Goal: Information Seeking & Learning: Learn about a topic

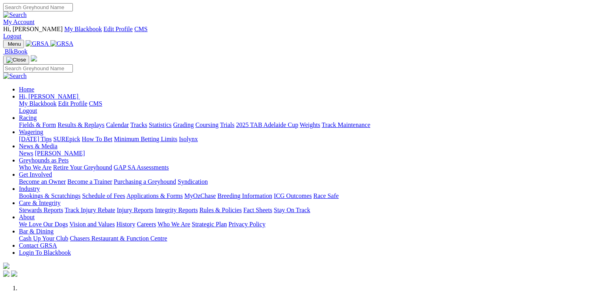
scroll to position [276, 0]
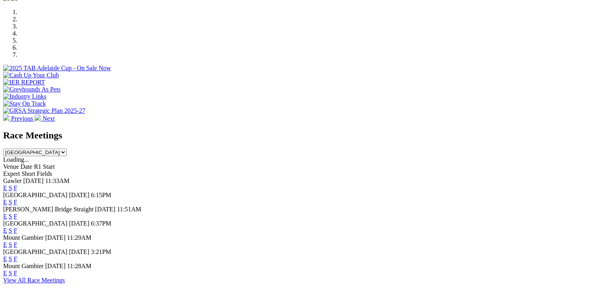
click at [7, 184] on link "E" at bounding box center [5, 187] width 4 height 7
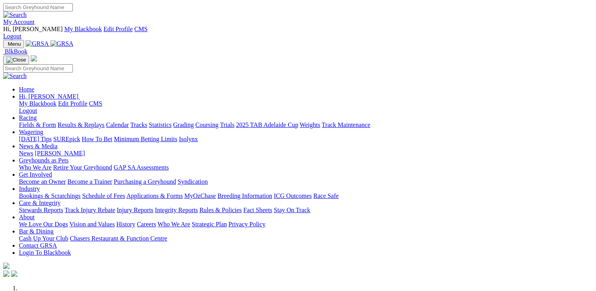
scroll to position [276, 0]
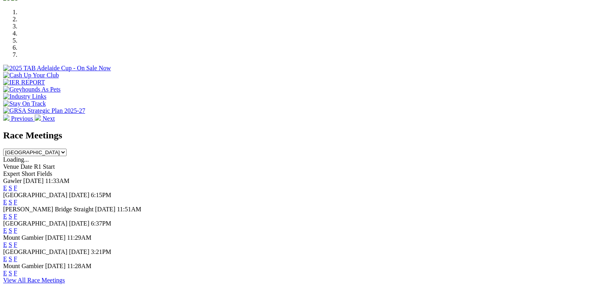
click at [7, 213] on link "E" at bounding box center [5, 216] width 4 height 7
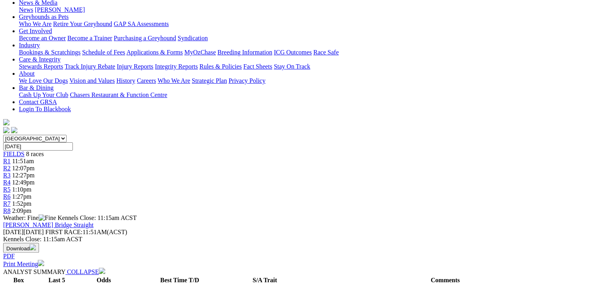
scroll to position [158, 0]
drag, startPoint x: 264, startPoint y: 153, endPoint x: 466, endPoint y: 175, distance: 203.7
drag, startPoint x: 466, startPoint y: 175, endPoint x: 388, endPoint y: 162, distance: 79.6
copy p "MISSES EASY (1) Placed from the middle last week after showing very good early …"
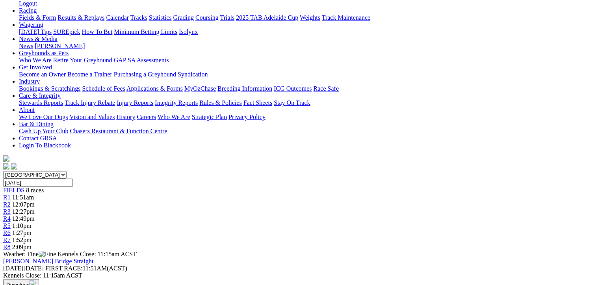
scroll to position [79, 0]
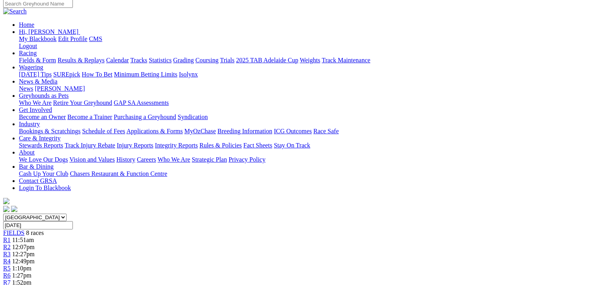
click at [11, 258] on link "R4" at bounding box center [6, 261] width 7 height 7
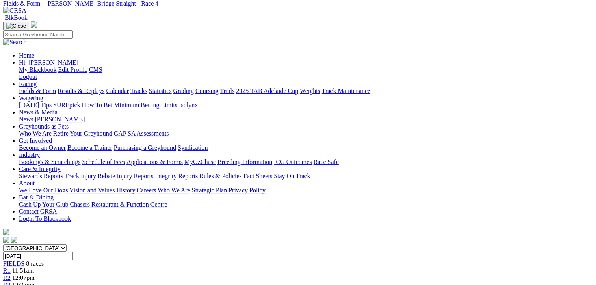
scroll to position [158, 0]
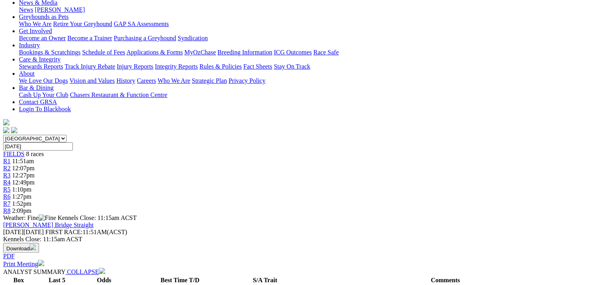
drag, startPoint x: 267, startPoint y: 166, endPoint x: 330, endPoint y: 191, distance: 67.9
drag, startPoint x: 330, startPoint y: 191, endPoint x: 287, endPoint y: 179, distance: 45.5
copy p "CARRY ON IZZY (5) Showed plenty of early speed from a wide draw Aug 5 and place…"
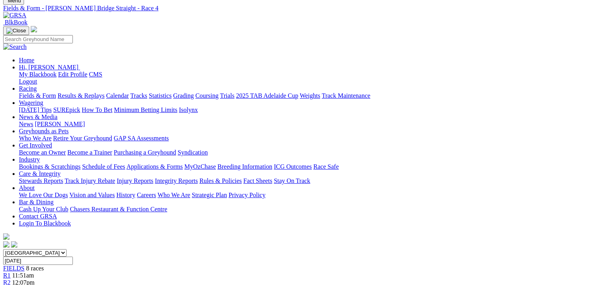
scroll to position [39, 0]
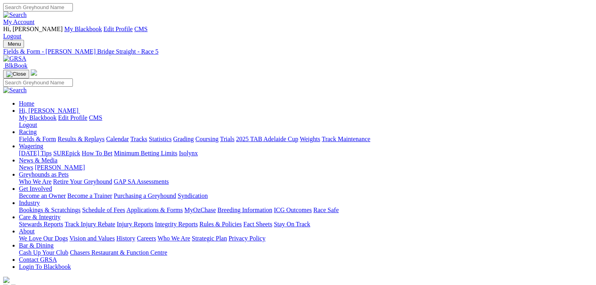
click at [33, 136] on link "Fields & Form" at bounding box center [37, 139] width 37 height 7
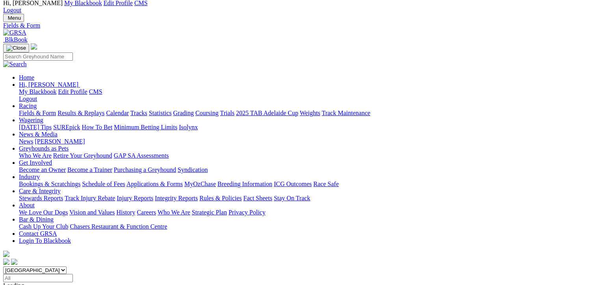
scroll to position [79, 0]
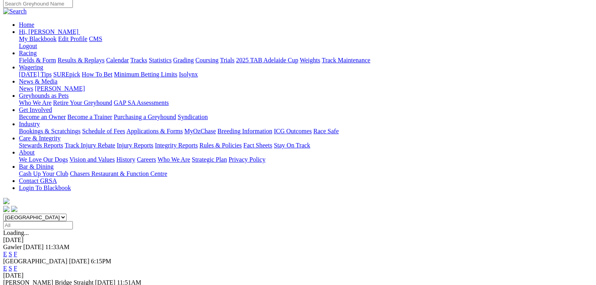
click at [7, 284] on link "E" at bounding box center [5, 289] width 4 height 7
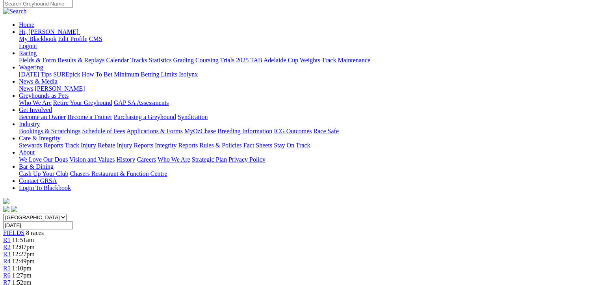
scroll to position [79, 0]
click at [11, 284] on span "R8" at bounding box center [6, 289] width 7 height 7
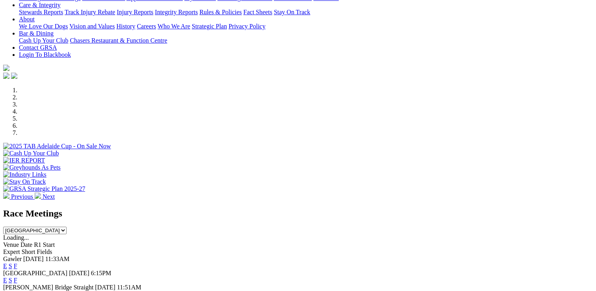
scroll to position [236, 0]
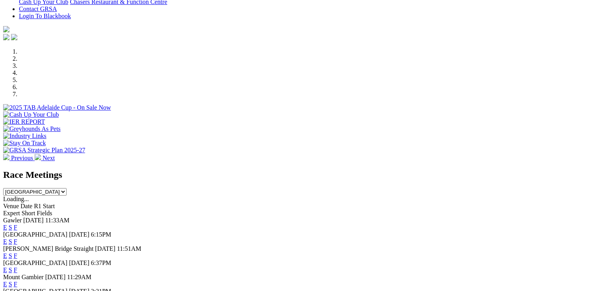
click at [7, 252] on link "E" at bounding box center [5, 255] width 4 height 7
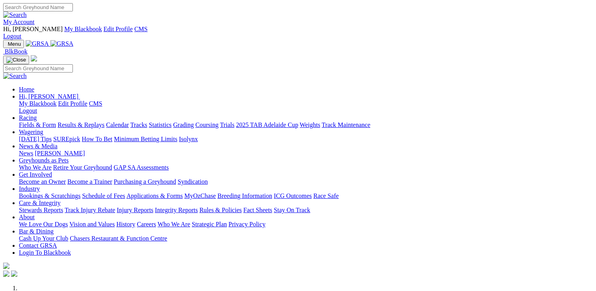
scroll to position [276, 0]
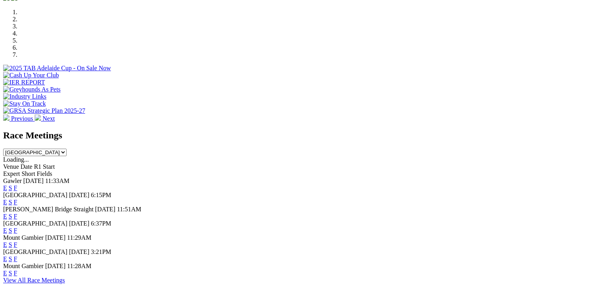
click at [7, 213] on link "E" at bounding box center [5, 216] width 4 height 7
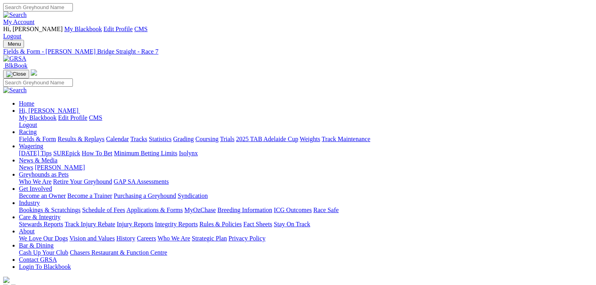
scroll to position [118, 0]
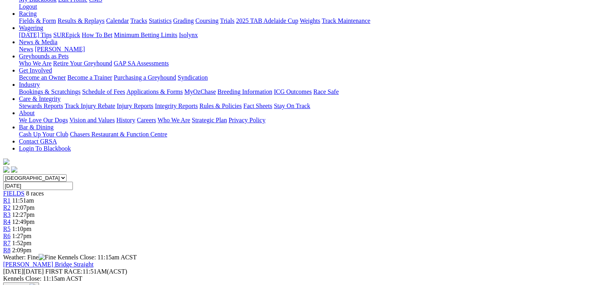
click at [512, 247] on div "R8 2:09pm" at bounding box center [298, 250] width 590 height 7
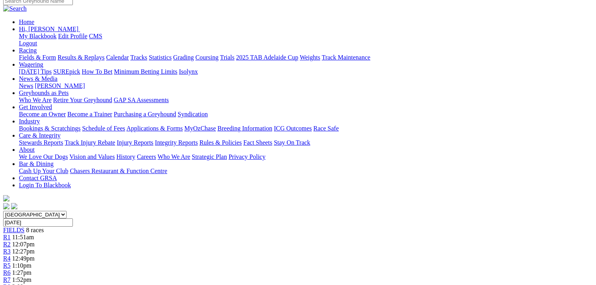
scroll to position [39, 0]
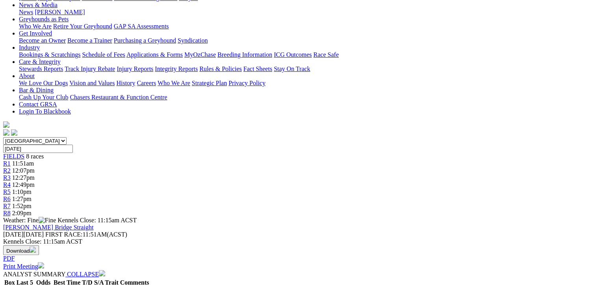
scroll to position [197, 0]
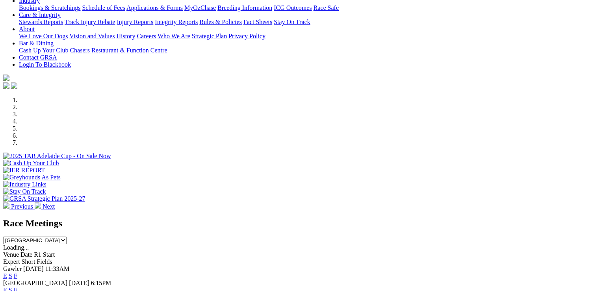
scroll to position [236, 0]
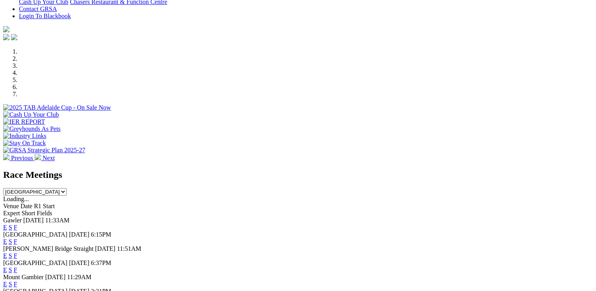
click at [7, 252] on link "E" at bounding box center [5, 255] width 4 height 7
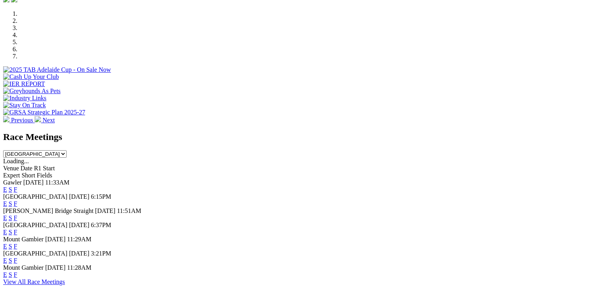
scroll to position [276, 0]
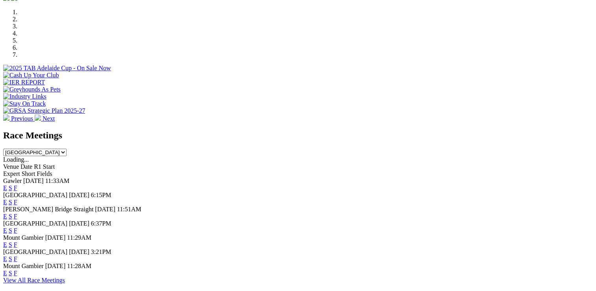
click at [7, 213] on link "E" at bounding box center [5, 216] width 4 height 7
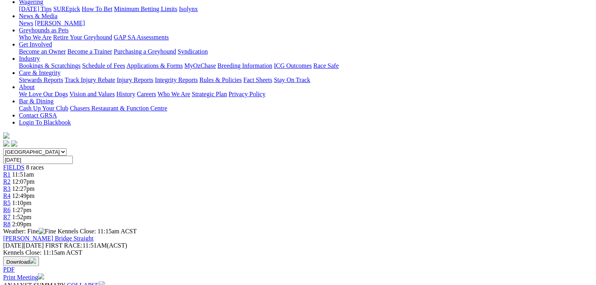
scroll to position [158, 0]
